Goal: Book appointment/travel/reservation

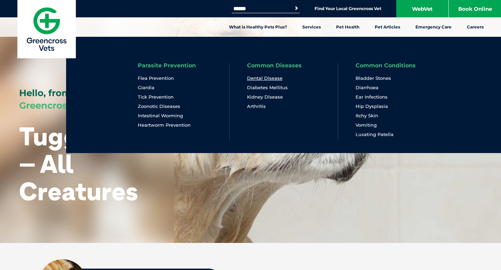
click at [272, 80] on link "Dental Disease" at bounding box center [264, 78] width 35 height 6
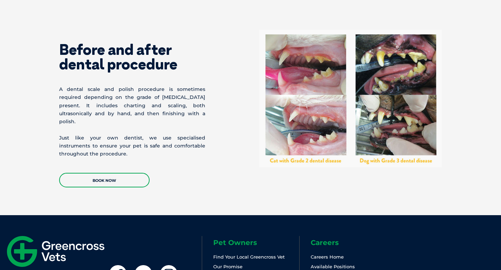
scroll to position [1006, 0]
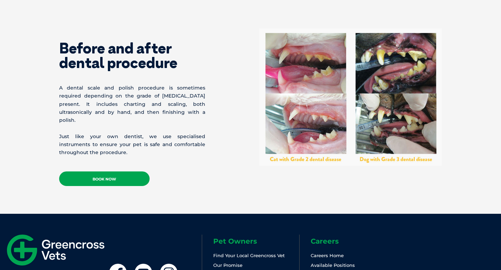
click at [105, 172] on link "Book now" at bounding box center [104, 179] width 90 height 15
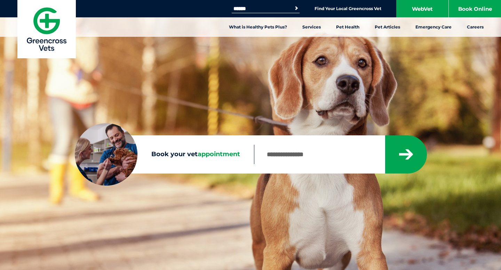
scroll to position [16, 0]
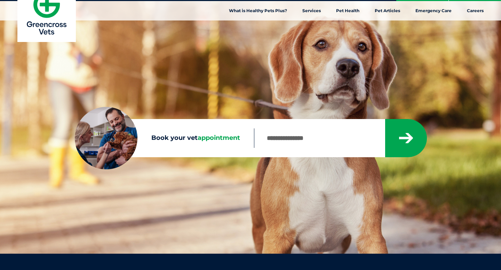
click at [282, 136] on input "Book your vet appointment" at bounding box center [319, 138] width 130 height 19
type input "****"
click at [385, 119] on button "submit" at bounding box center [406, 138] width 42 height 38
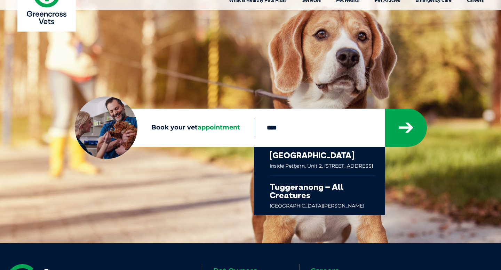
scroll to position [27, 0]
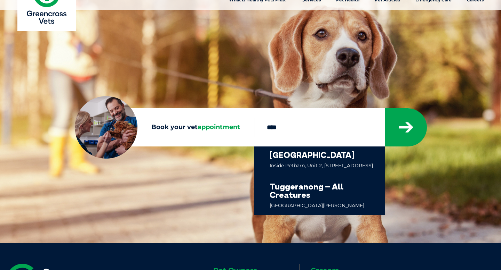
click at [291, 190] on link at bounding box center [321, 196] width 105 height 40
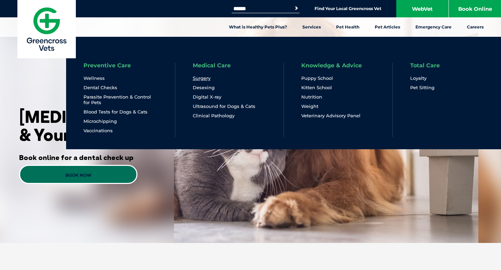
click at [199, 79] on link "Surgery" at bounding box center [202, 78] width 18 height 6
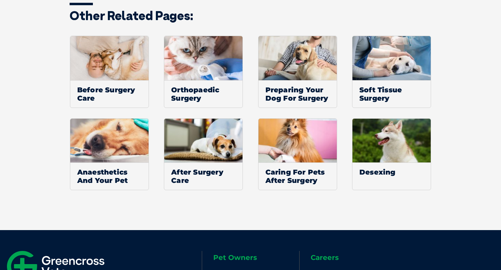
scroll to position [1206, 0]
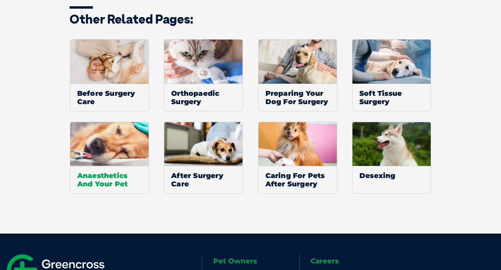
click at [109, 166] on span "Anaesthetics And Your Pet" at bounding box center [109, 179] width 78 height 27
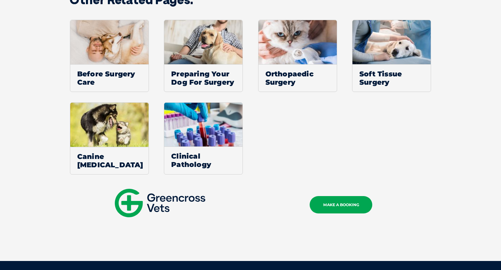
scroll to position [686, 0]
